Goal: Information Seeking & Learning: Learn about a topic

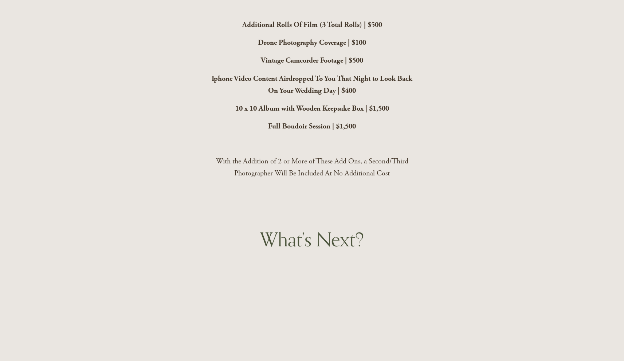
scroll to position [2195, 0]
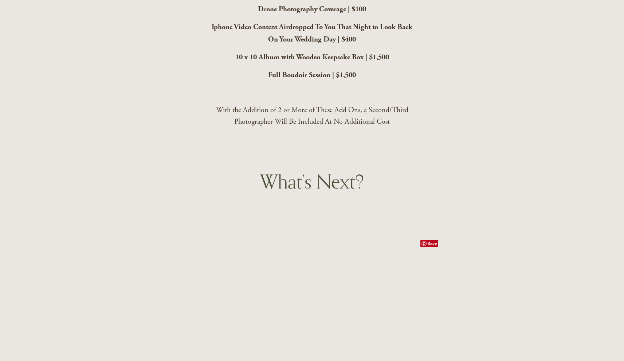
scroll to position [2226, 0]
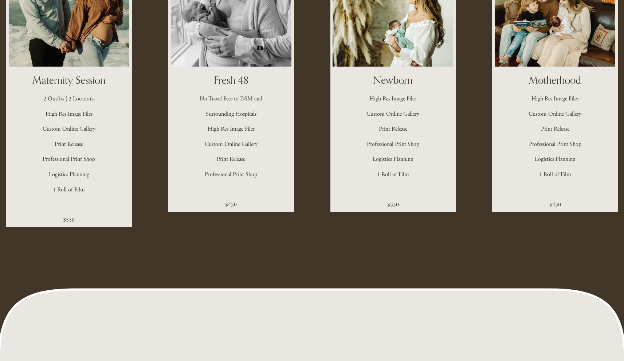
scroll to position [1319, 0]
